Goal: Task Accomplishment & Management: Manage account settings

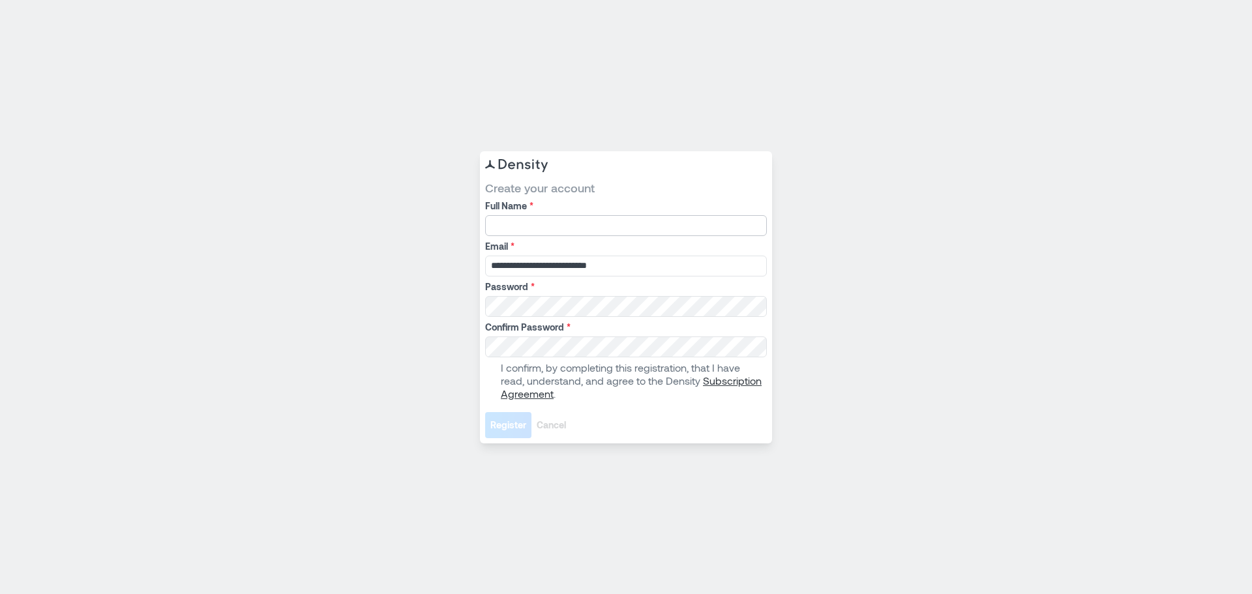
drag, startPoint x: 599, startPoint y: 226, endPoint x: 591, endPoint y: 220, distance: 10.3
click at [599, 226] on input "Full Name *" at bounding box center [626, 225] width 282 height 21
type input "*"
type input "**********"
click at [499, 367] on label "I confirm, by completing this registration, that I have read, understand, and a…" at bounding box center [624, 380] width 279 height 39
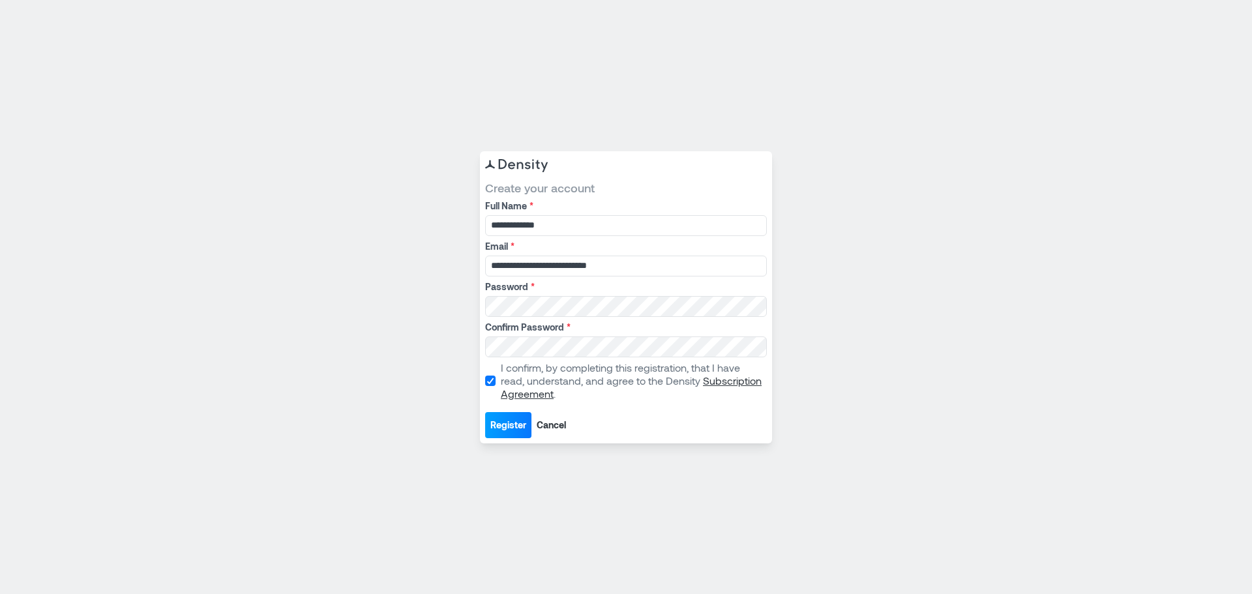
click at [510, 434] on button "Register" at bounding box center [508, 425] width 46 height 26
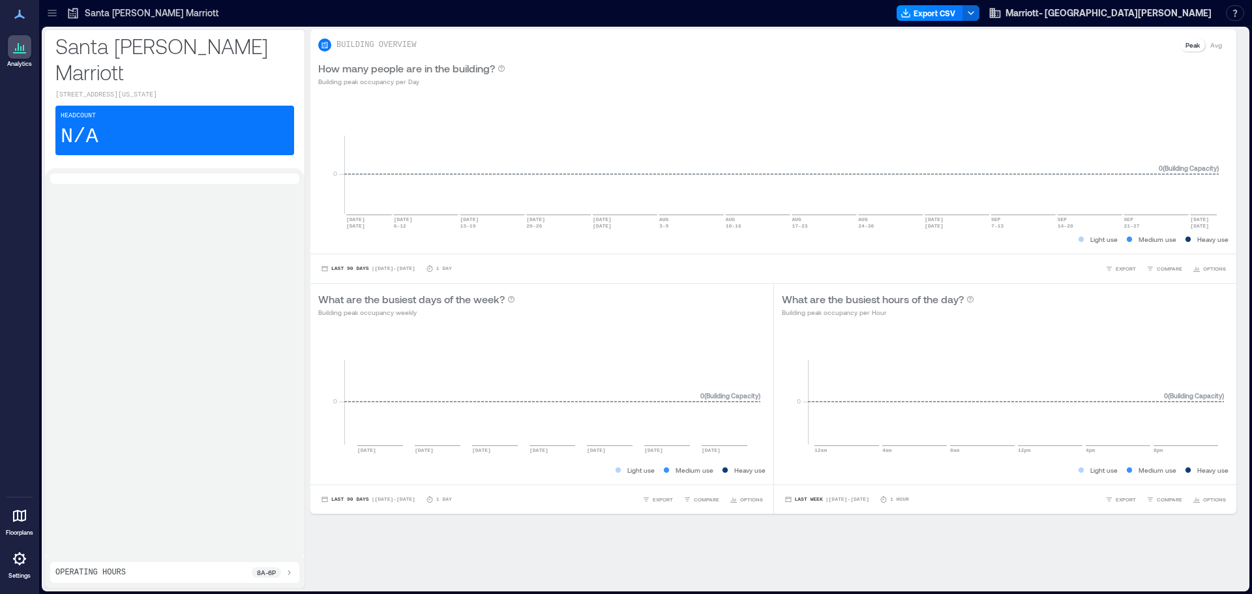
click at [27, 565] on icon at bounding box center [20, 559] width 16 height 16
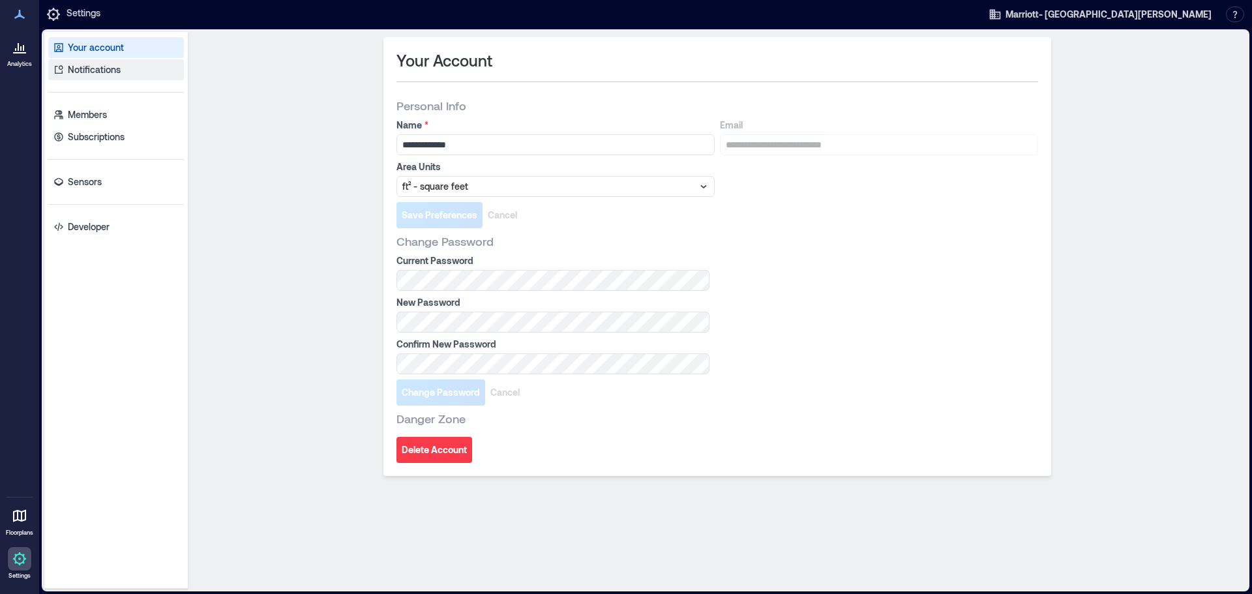
click at [103, 73] on p "Notifications" at bounding box center [94, 69] width 53 height 13
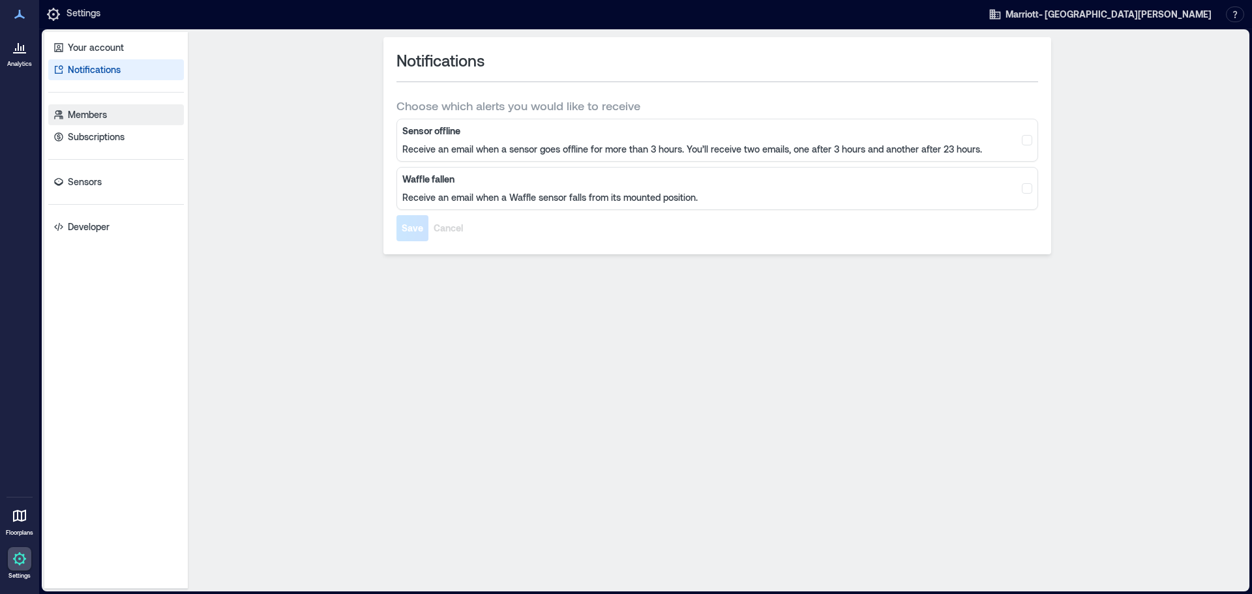
click at [102, 119] on p "Members" at bounding box center [87, 114] width 39 height 13
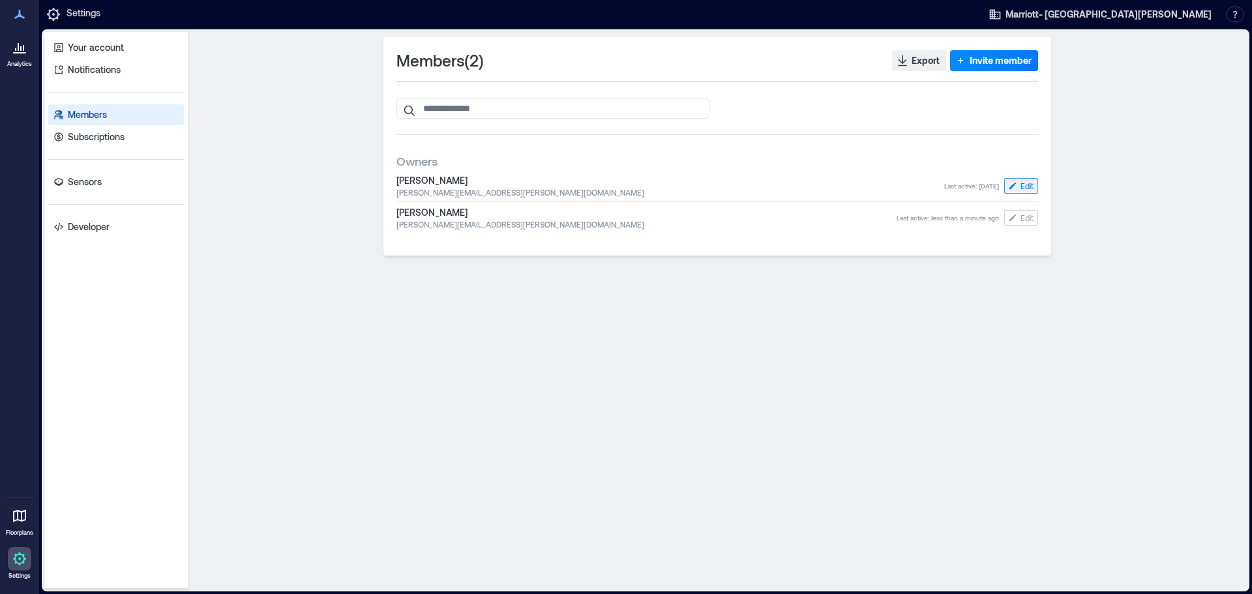
click at [1025, 188] on span "Edit" at bounding box center [1027, 186] width 13 height 10
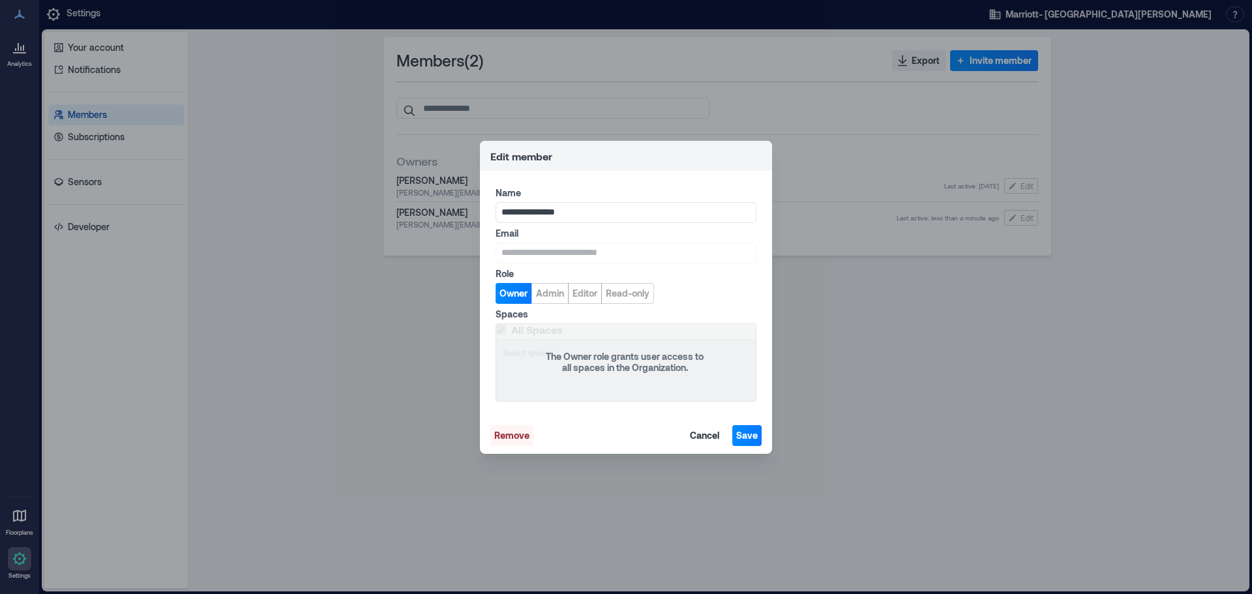
click at [514, 439] on span "Remove" at bounding box center [511, 435] width 35 height 13
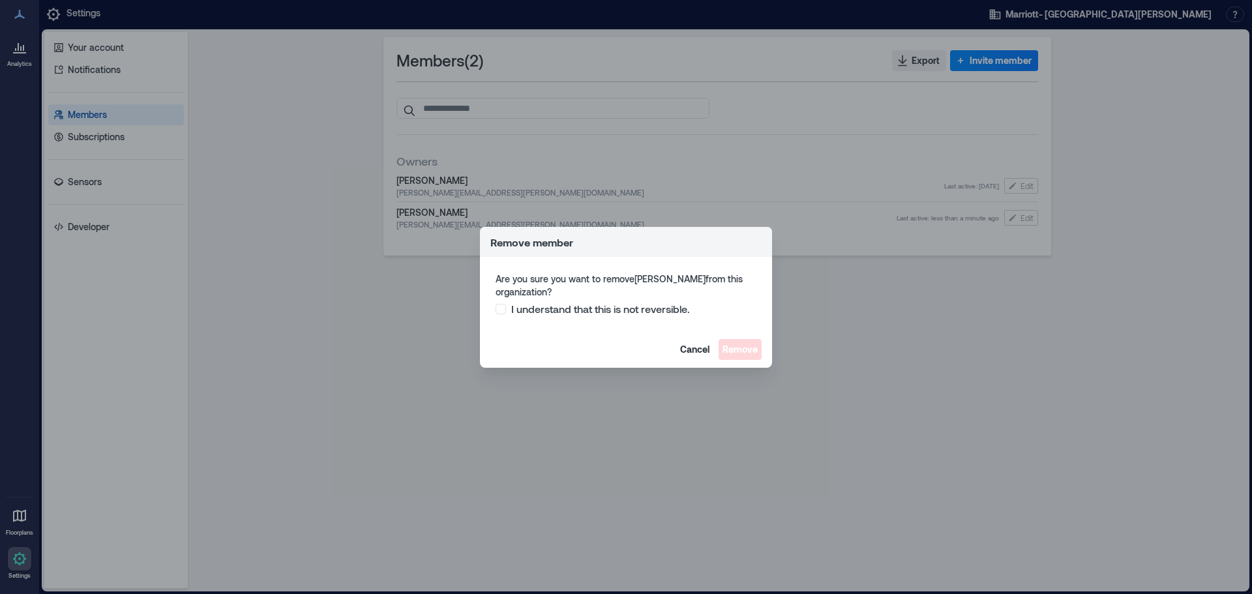
click at [549, 308] on span "I understand that this is not reversible." at bounding box center [600, 309] width 179 height 13
click at [742, 349] on span "Remove" at bounding box center [740, 349] width 35 height 13
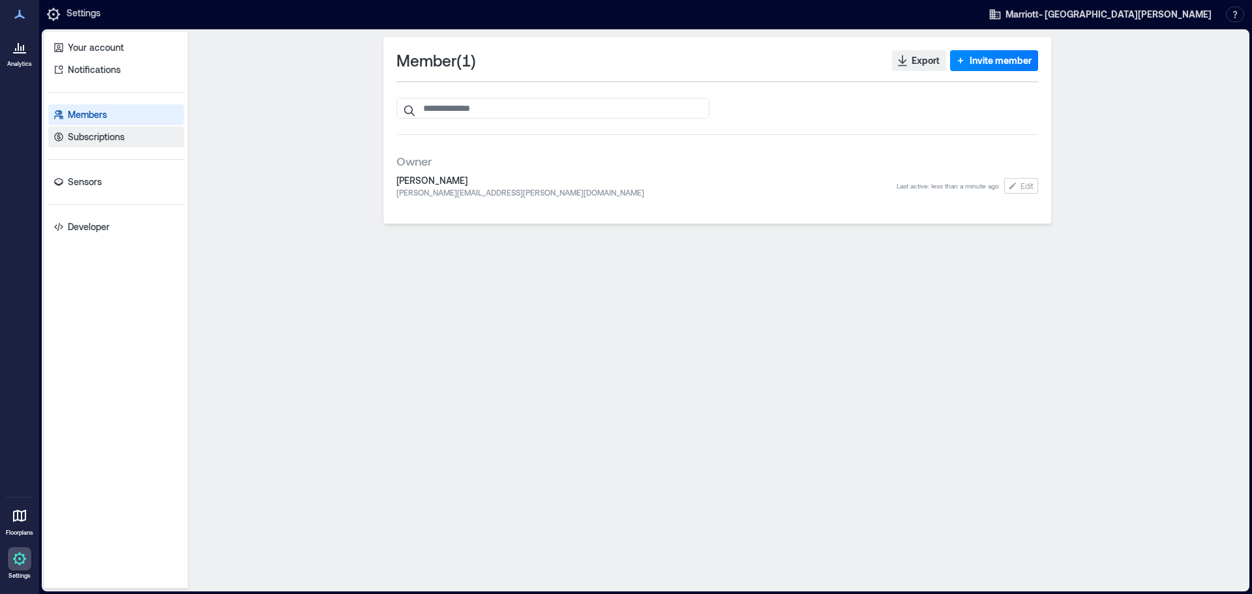
click at [113, 140] on p "Subscriptions" at bounding box center [96, 136] width 57 height 13
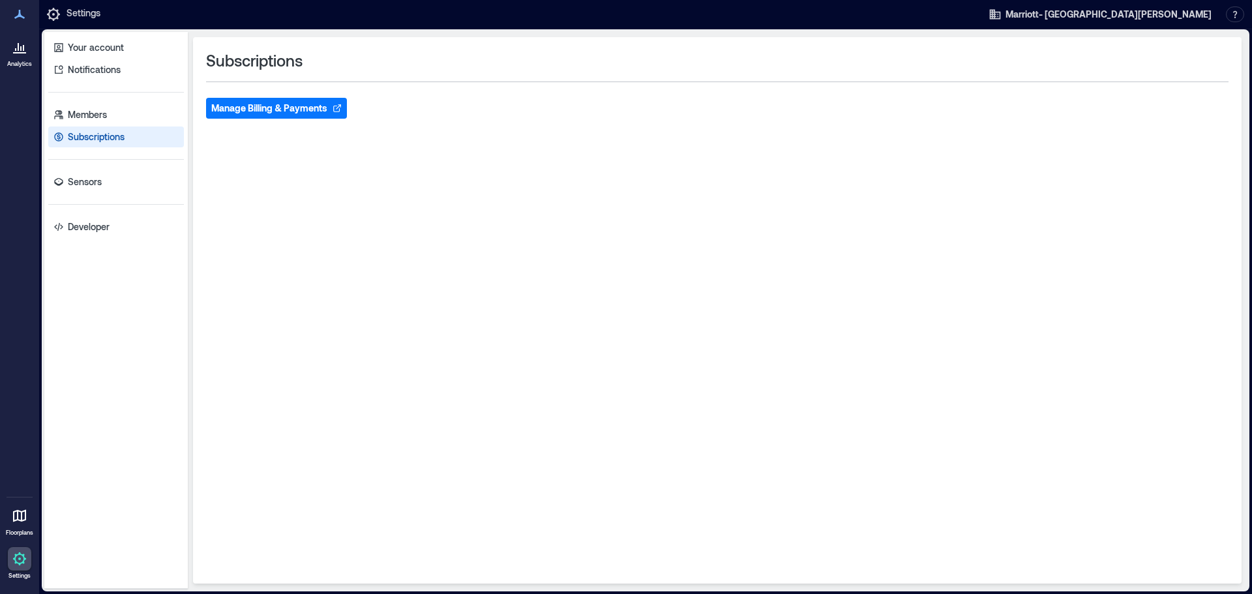
click at [20, 522] on icon at bounding box center [20, 516] width 16 height 16
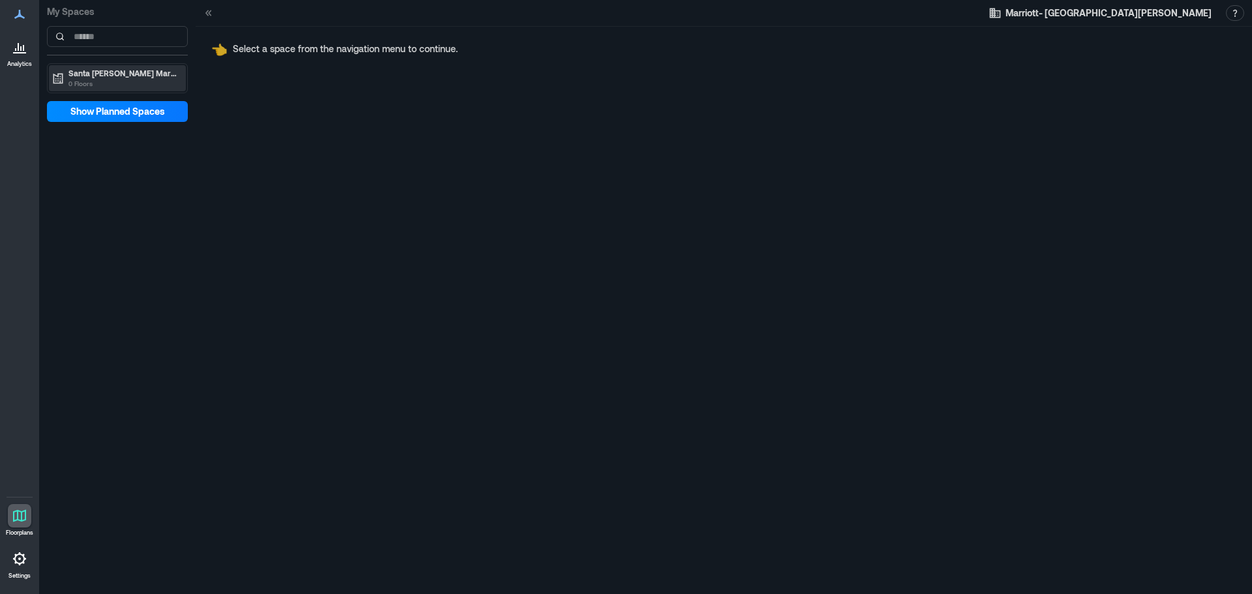
click at [110, 76] on p "Santa [PERSON_NAME] Marriott" at bounding box center [123, 73] width 110 height 10
click at [121, 77] on p "Santa [PERSON_NAME] Marriott" at bounding box center [123, 73] width 110 height 10
click at [99, 65] on div "Santa [PERSON_NAME] Marriott 0 Floors" at bounding box center [117, 78] width 137 height 26
click at [85, 128] on div "My Spaces Santa [PERSON_NAME] Marriott 0 Floors Show Planned Spaces" at bounding box center [117, 297] width 157 height 594
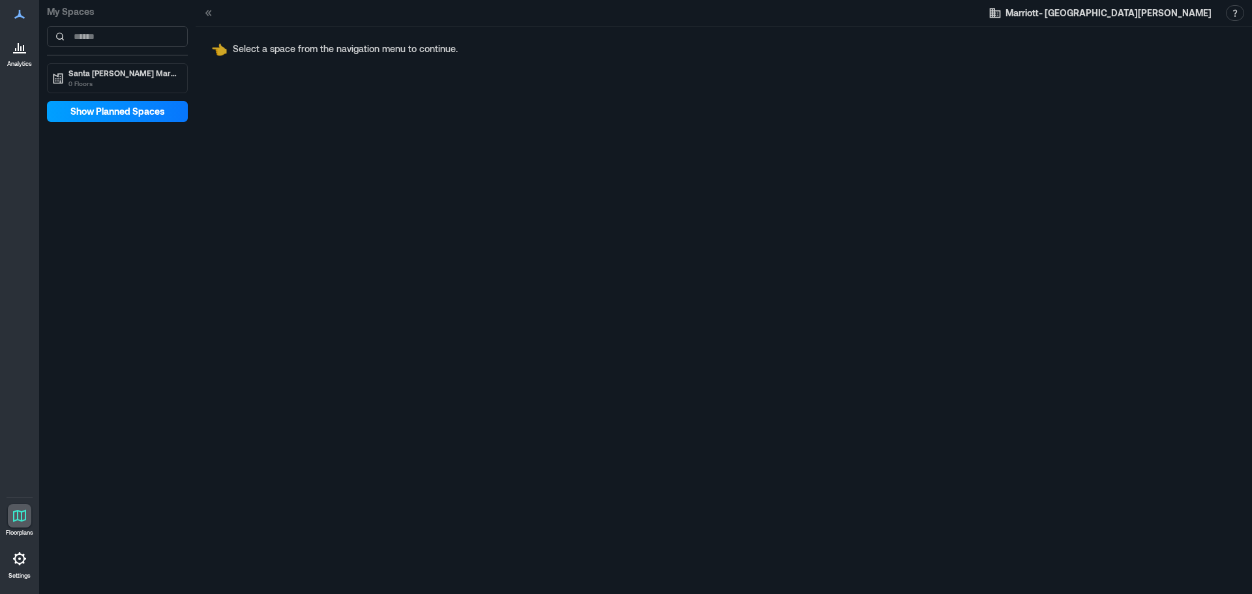
click at [89, 115] on span "Show Planned Spaces" at bounding box center [117, 111] width 95 height 13
click at [102, 49] on div "My Spaces" at bounding box center [117, 27] width 141 height 55
click at [106, 85] on p "0 Floors" at bounding box center [123, 83] width 110 height 10
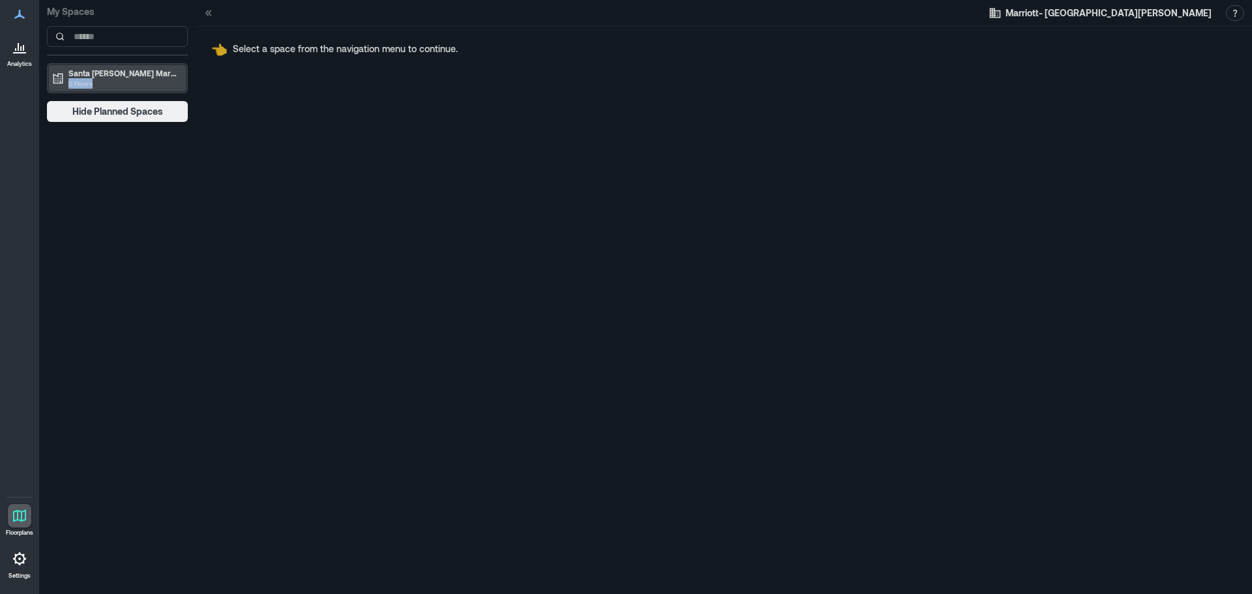
click at [106, 85] on p "0 Floors" at bounding box center [123, 83] width 110 height 10
click at [119, 47] on div "My Spaces" at bounding box center [117, 27] width 141 height 55
click at [131, 35] on input at bounding box center [117, 36] width 141 height 21
click at [22, 58] on div at bounding box center [19, 46] width 23 height 23
